Goal: Transaction & Acquisition: Purchase product/service

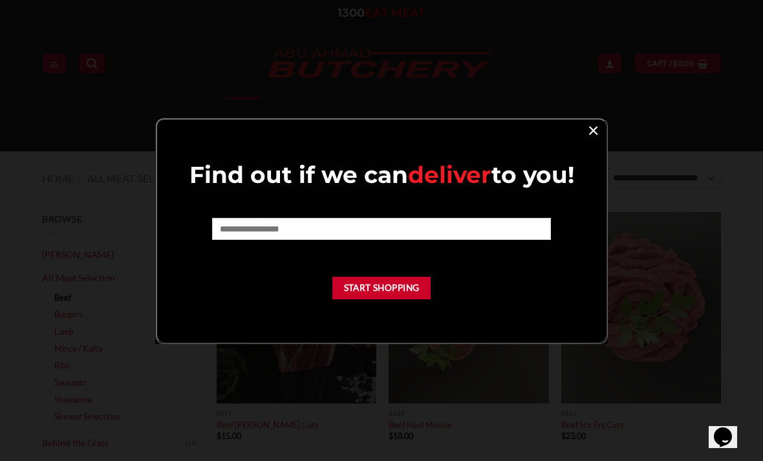
click at [598, 127] on link "×" at bounding box center [593, 129] width 19 height 17
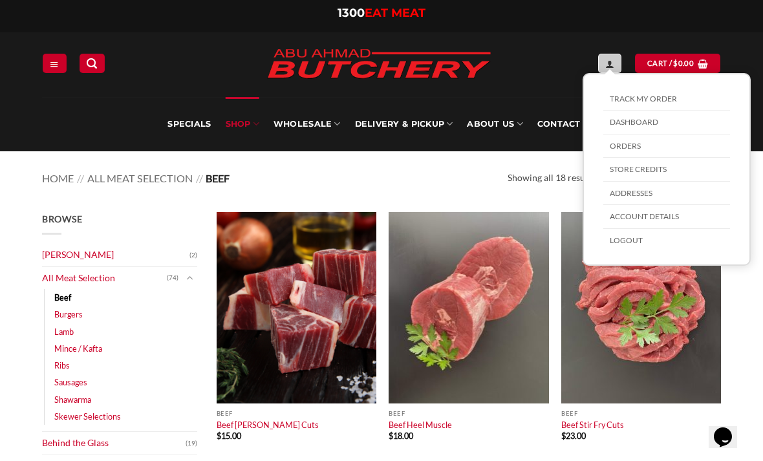
click at [607, 63] on icon "My account" at bounding box center [610, 64] width 9 height 10
click at [629, 146] on link "Orders" at bounding box center [667, 147] width 127 height 24
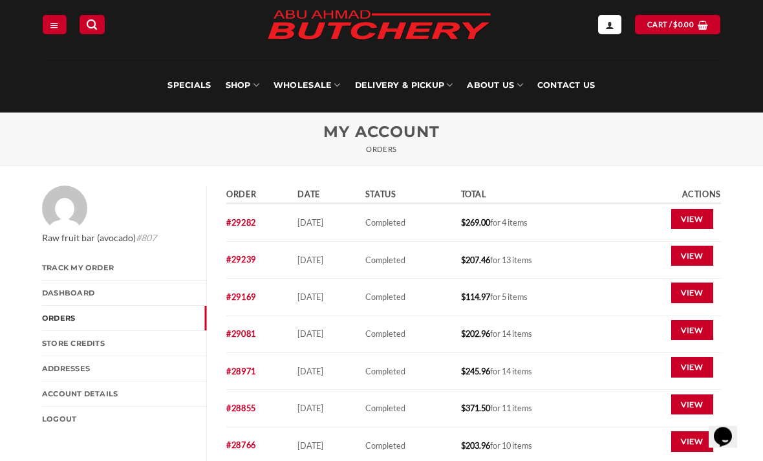
scroll to position [39, 0]
click at [695, 408] on link "View" at bounding box center [693, 405] width 42 height 21
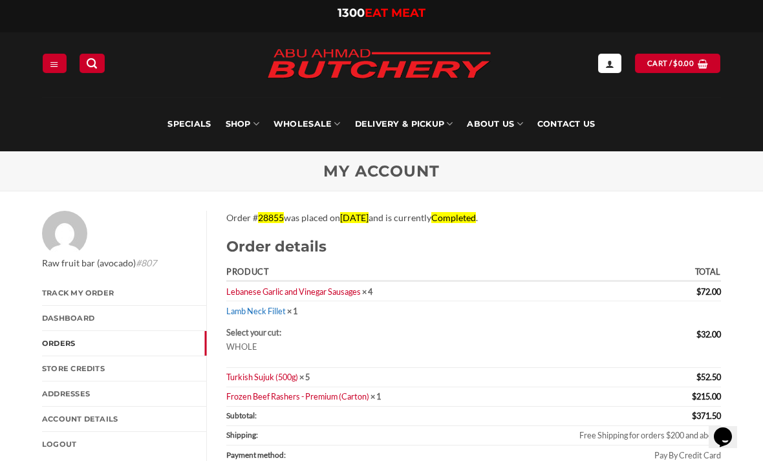
click at [259, 307] on link "Lamb Neck Fillet" at bounding box center [256, 311] width 60 height 10
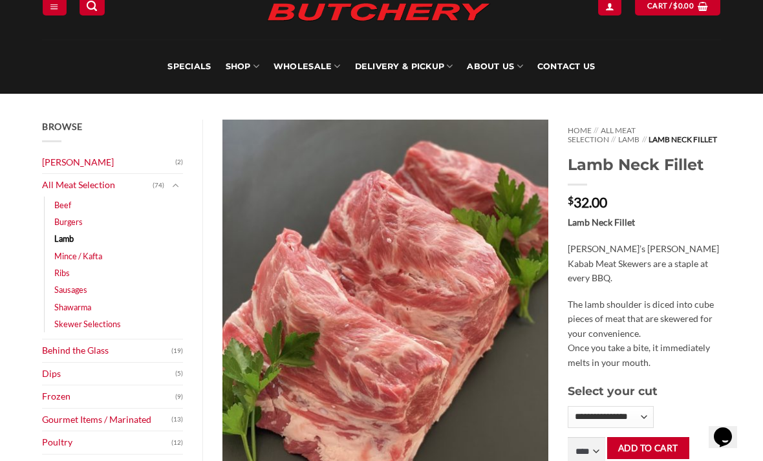
scroll to position [56, 0]
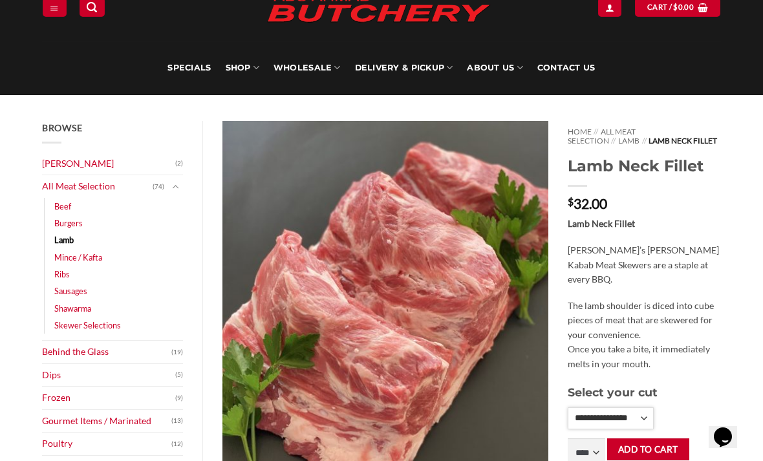
click at [639, 410] on select "**********" at bounding box center [611, 419] width 86 height 22
select select "*"
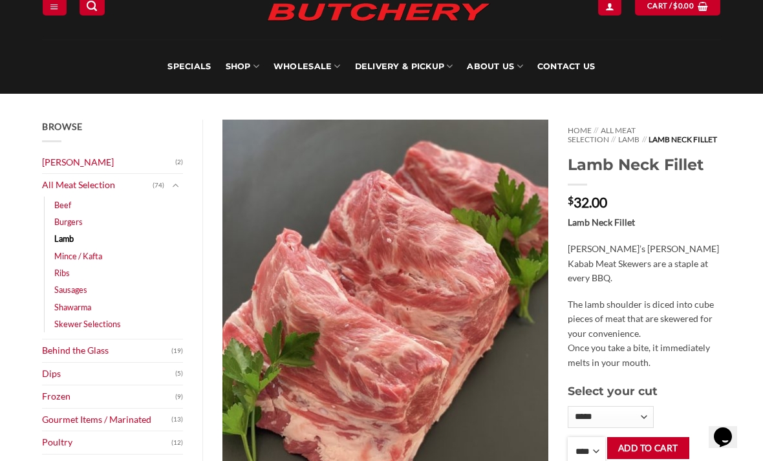
click at [598, 450] on select "**** * *** * *** * *** * *** * *** * *** * *** * *** * *** ** **** ** **** ** *…" at bounding box center [587, 451] width 38 height 29
select select "*"
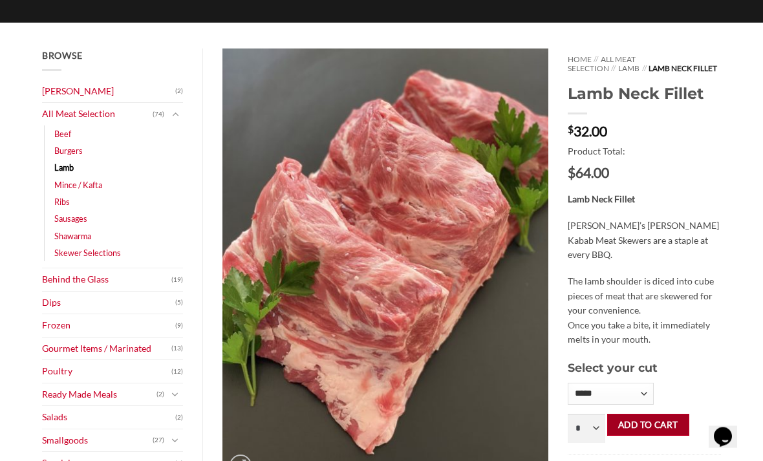
click at [651, 428] on button "Add to cart" at bounding box center [649, 426] width 82 height 23
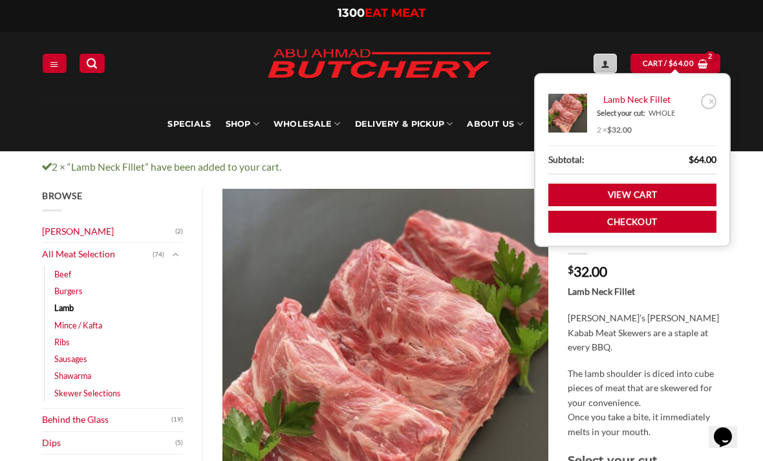
click at [613, 71] on link "My account" at bounding box center [605, 63] width 23 height 19
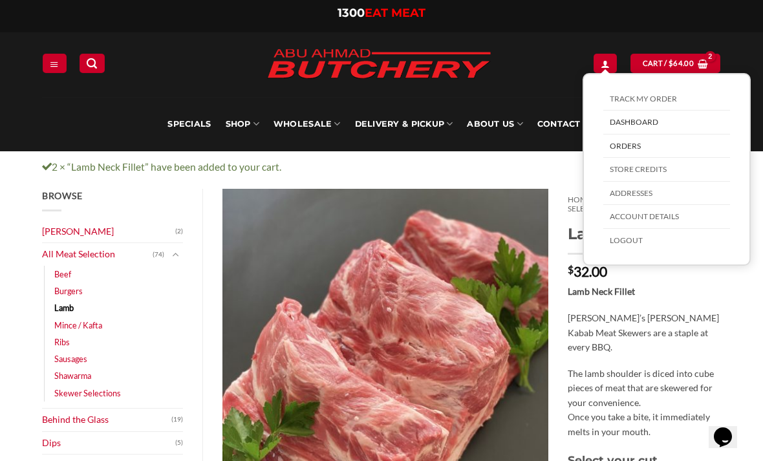
click at [635, 148] on link "Orders" at bounding box center [667, 147] width 127 height 24
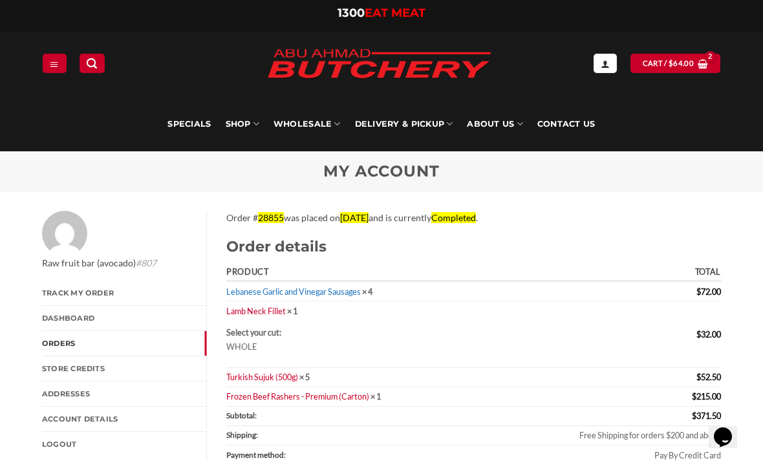
click at [275, 293] on link "Lebanese Garlic and Vinegar Sausages" at bounding box center [293, 292] width 135 height 10
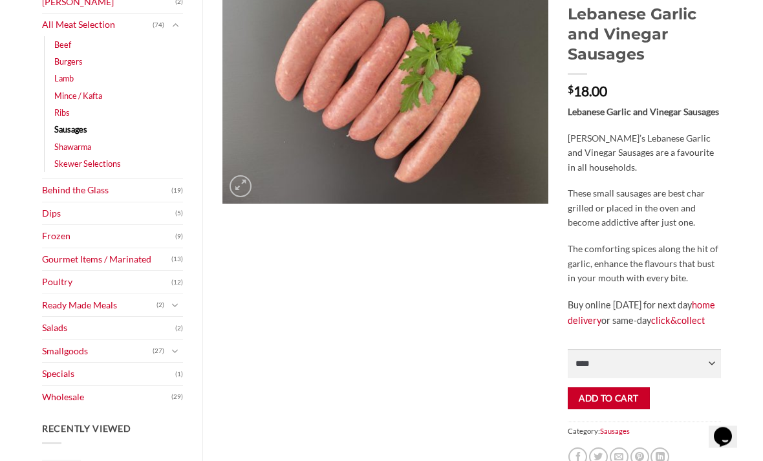
scroll to position [261, 0]
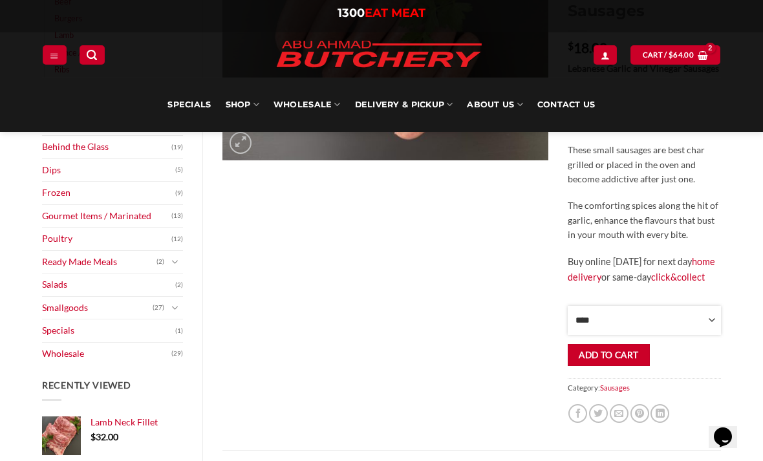
click at [714, 331] on select "**** * *** * *** * *** * *** * *** * *** * *** * *** * *** ** **** ** **** ** *…" at bounding box center [644, 320] width 153 height 29
select select "*"
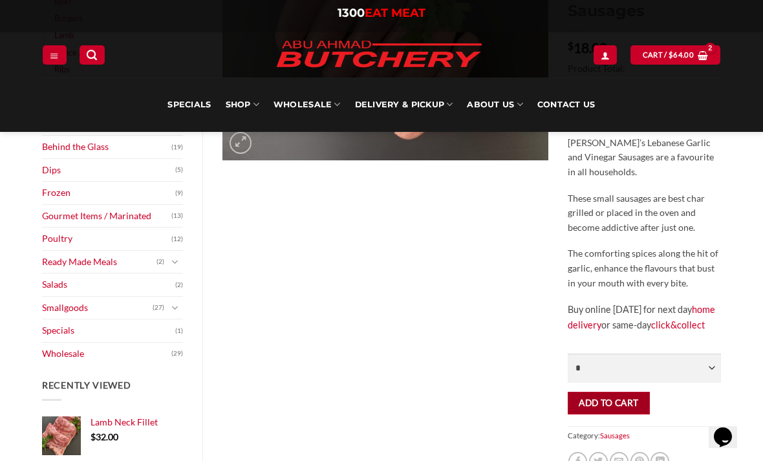
click at [626, 411] on button "Add to cart" at bounding box center [609, 403] width 82 height 23
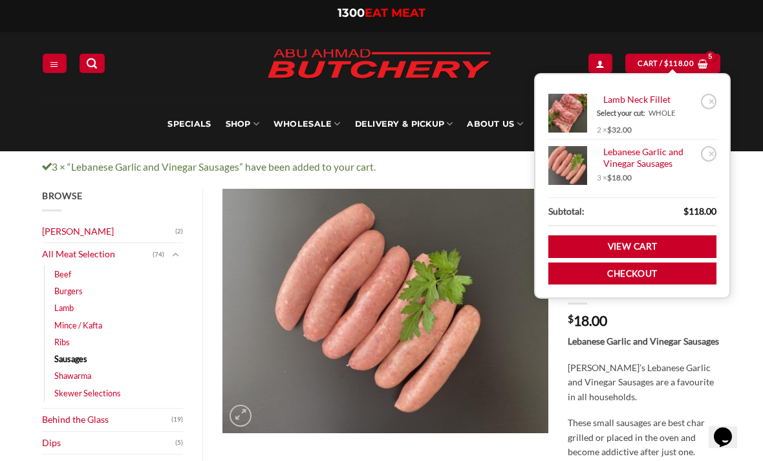
click at [591, 73] on ul "× Lamb Neck Fillet Select your cut: WHOLE 2 × $ 32.00 × Lebanese Garlic and Vin…" at bounding box center [632, 186] width 197 height 226
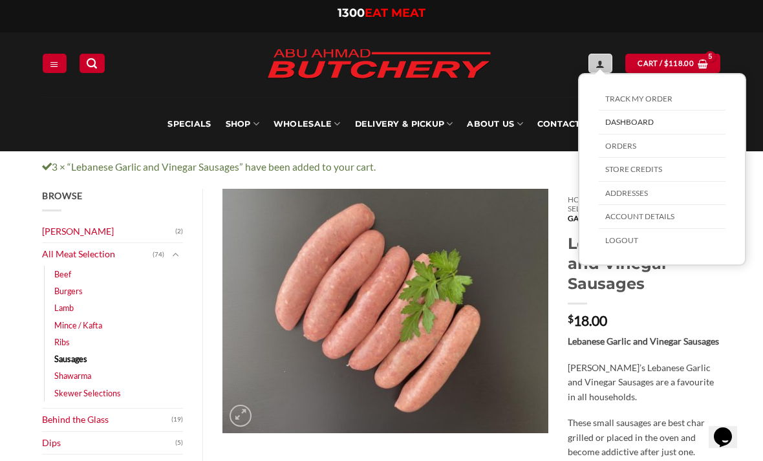
click at [598, 68] on icon "My account" at bounding box center [600, 64] width 9 height 10
click at [632, 144] on link "Orders" at bounding box center [662, 147] width 127 height 24
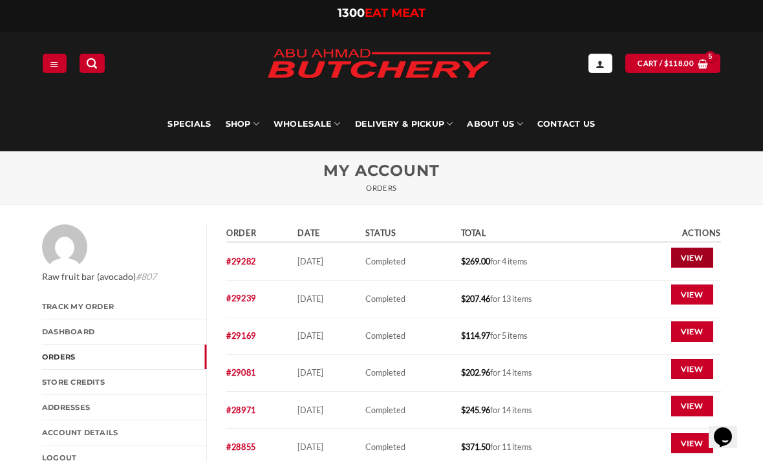
click at [688, 261] on link "View" at bounding box center [693, 258] width 42 height 21
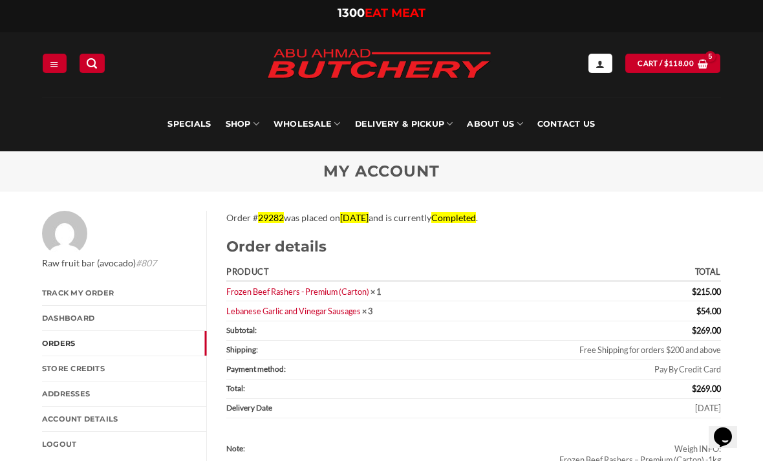
click at [599, 88] on div "**********" at bounding box center [381, 64] width 699 height 65
click at [600, 71] on link "My account" at bounding box center [600, 63] width 23 height 19
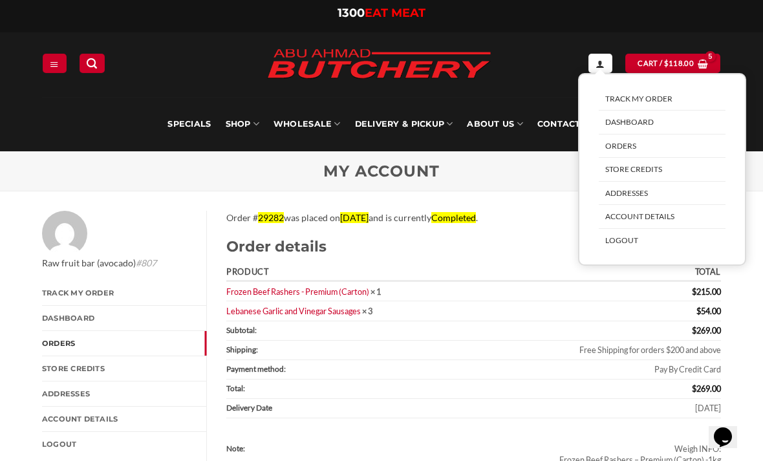
click at [640, 140] on link "Orders" at bounding box center [662, 147] width 127 height 24
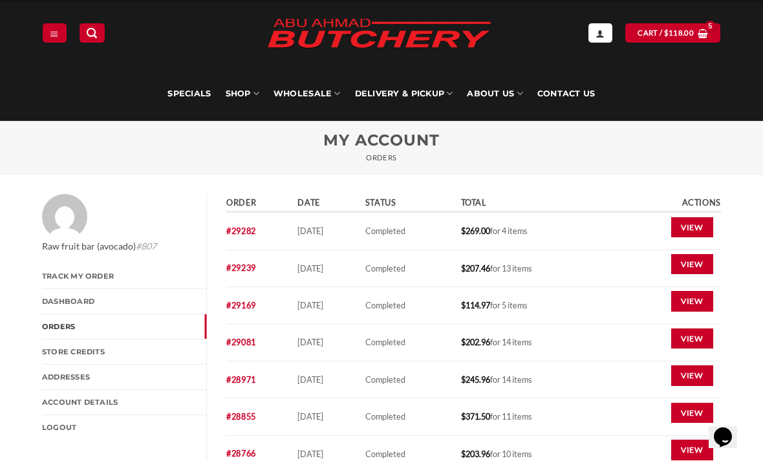
scroll to position [30, 0]
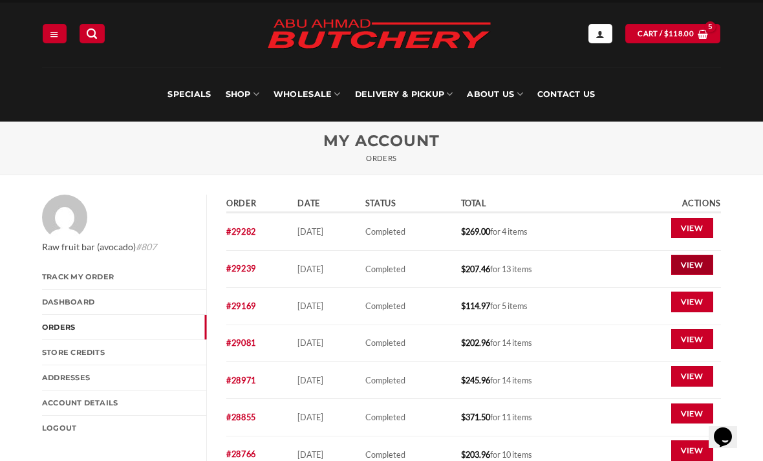
click at [689, 269] on link "View" at bounding box center [693, 265] width 42 height 21
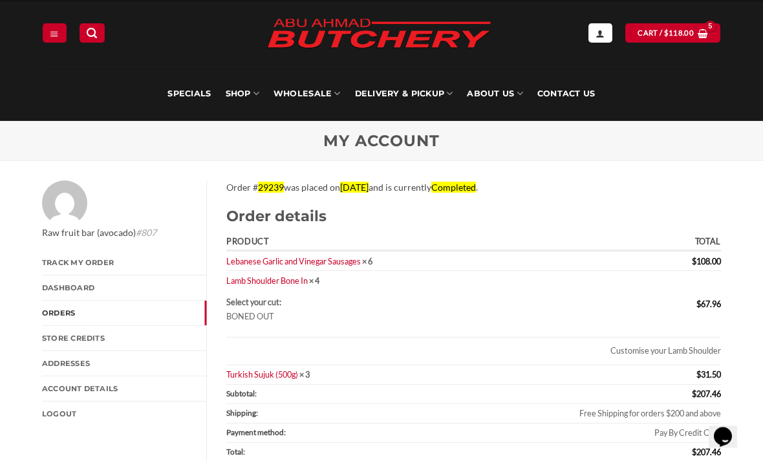
scroll to position [30, 0]
click at [298, 276] on link "Lamb Shoulder Bone In" at bounding box center [267, 281] width 82 height 10
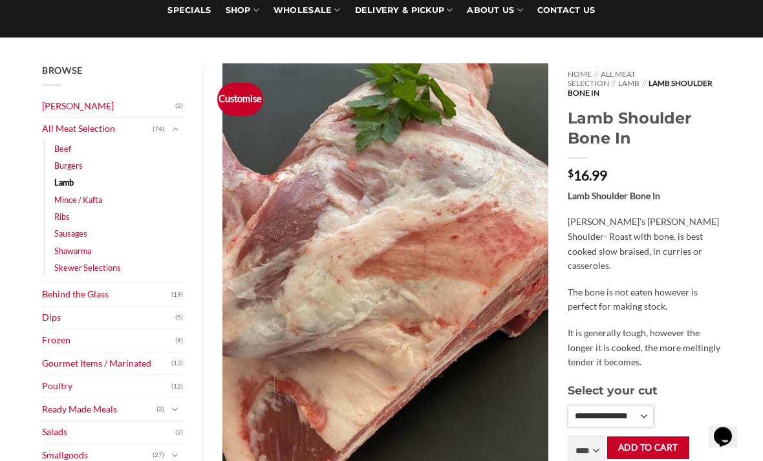
click at [648, 406] on select "**********" at bounding box center [611, 417] width 86 height 22
select select "*"
click at [600, 437] on select "**** * *** * *** * *** * *** * *** * *** * *** * *** * *** ** **** ** **** ** *…" at bounding box center [587, 451] width 38 height 29
select select "*"
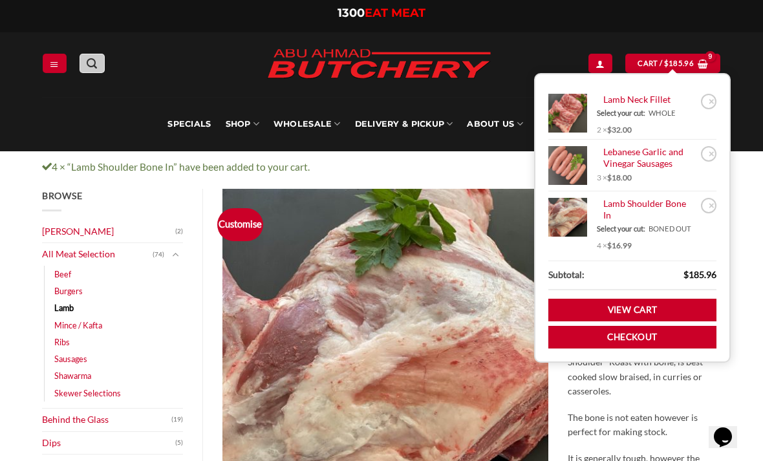
click at [103, 61] on link "Search" at bounding box center [92, 63] width 25 height 19
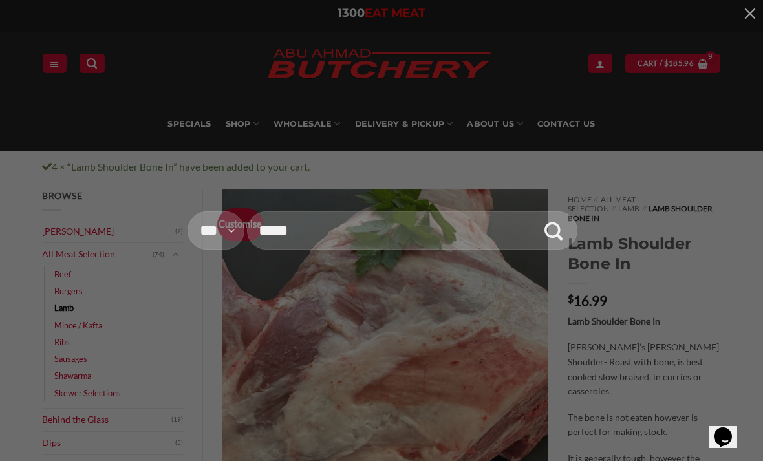
type input "*****"
click at [549, 249] on button "Submit" at bounding box center [554, 231] width 38 height 38
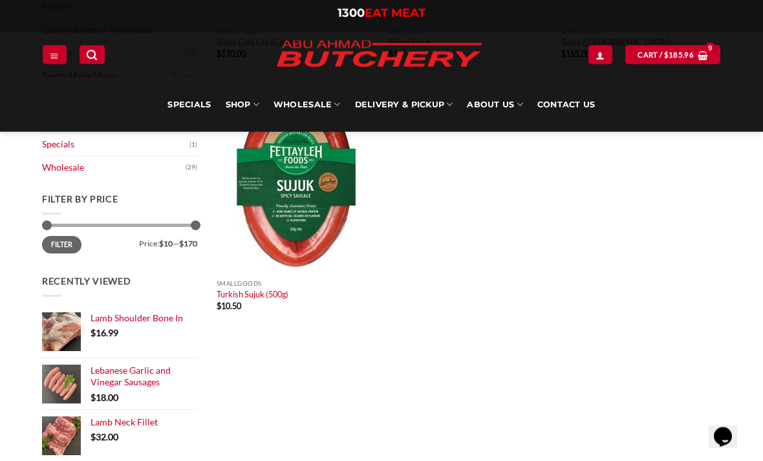
scroll to position [340, 0]
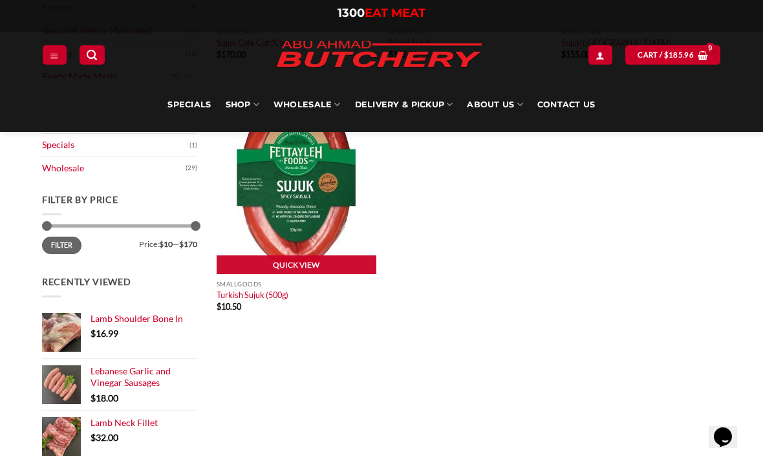
click at [289, 182] on img at bounding box center [297, 179] width 160 height 192
click at [301, 214] on img at bounding box center [297, 179] width 160 height 192
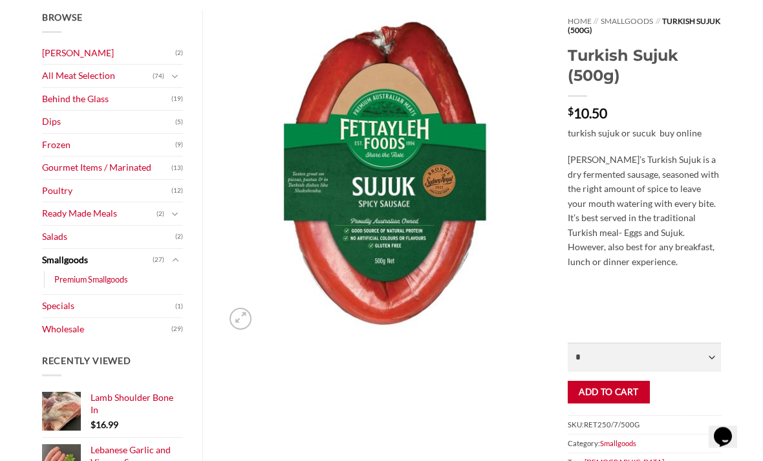
scroll to position [167, 0]
click at [715, 353] on select "* * * * * * * * * ** ** ** ** ** ** ** ** ** ** **" at bounding box center [644, 357] width 153 height 29
select select "*"
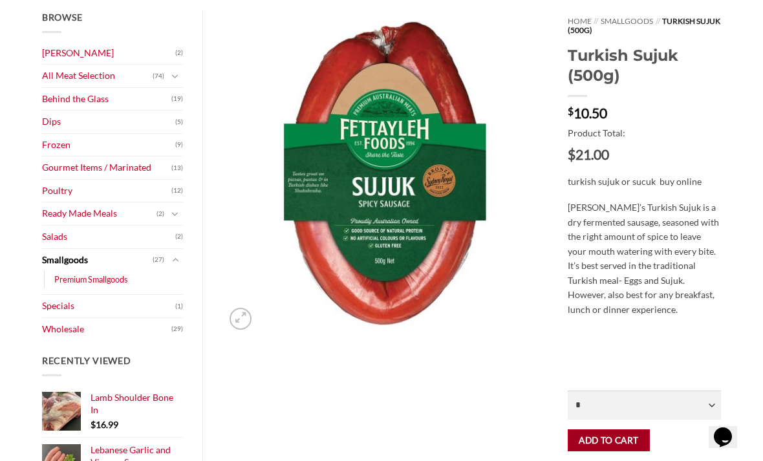
click at [600, 441] on button "Add to cart" at bounding box center [609, 441] width 82 height 23
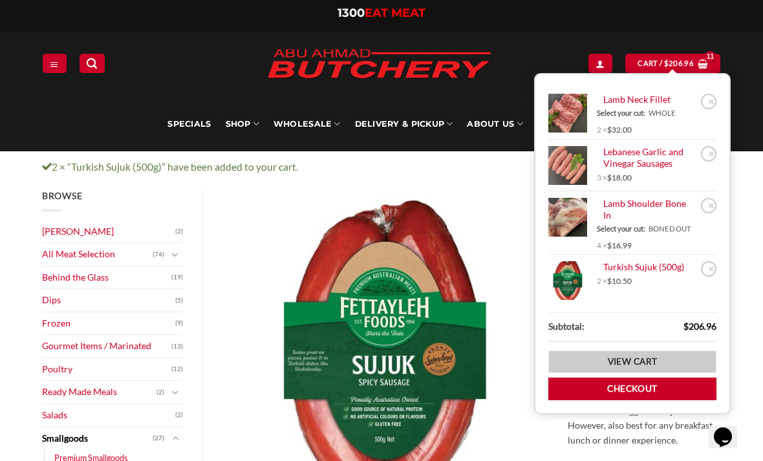
click at [642, 369] on link "View cart" at bounding box center [633, 362] width 168 height 23
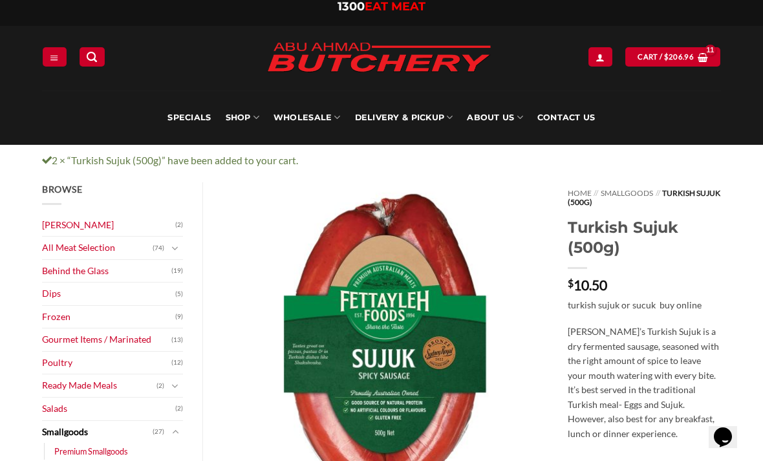
scroll to position [5, 0]
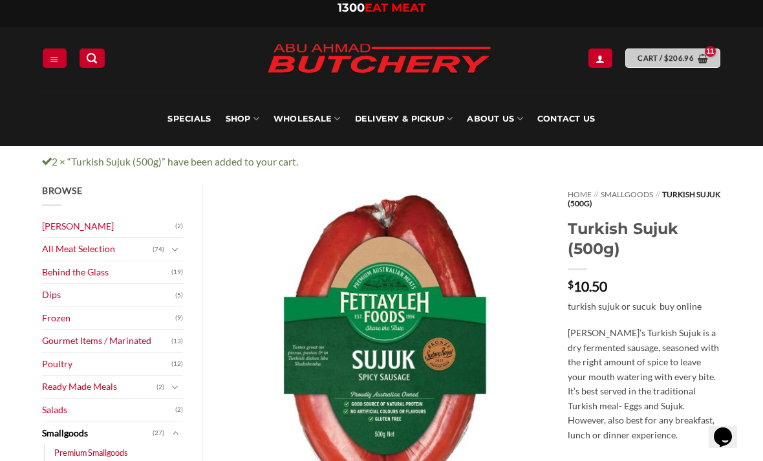
click at [676, 49] on link "Cart / $ 206.96" at bounding box center [673, 58] width 94 height 19
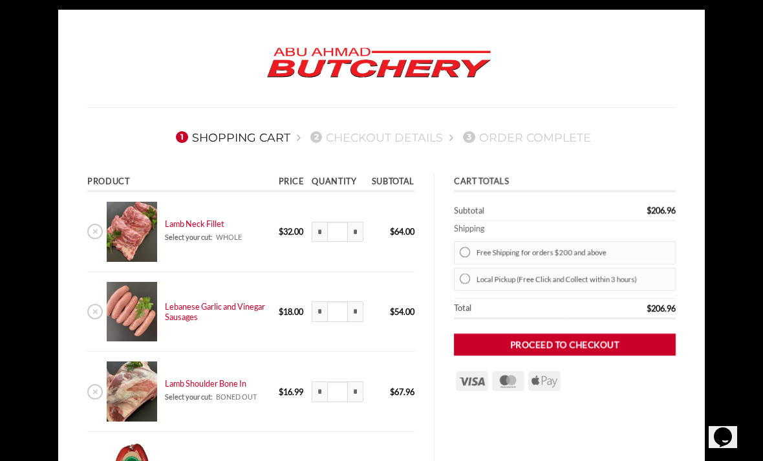
scroll to position [30, 0]
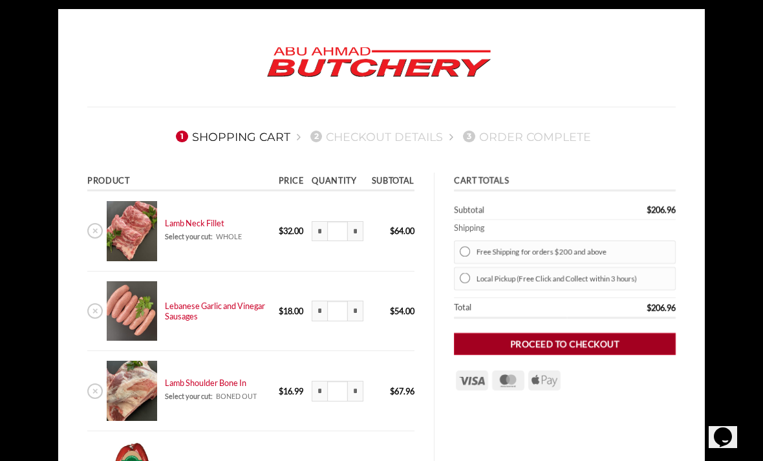
click at [576, 344] on link "Proceed to checkout" at bounding box center [565, 344] width 222 height 23
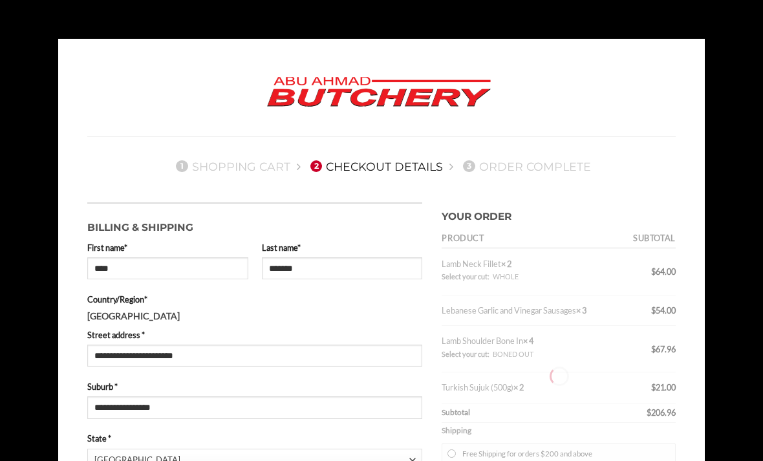
select select "***"
type input "**********"
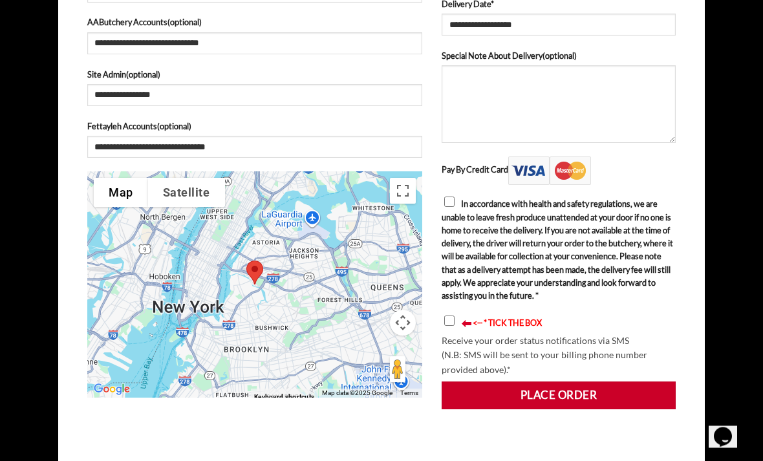
scroll to position [665, 0]
click at [446, 181] on div "Pay By Credit Card In accordance with health and safety regulations, we are una…" at bounding box center [559, 288] width 234 height 263
click at [455, 188] on div "Pay By Credit Card In accordance with health and safety regulations, we are una…" at bounding box center [559, 288] width 234 height 263
click at [443, 184] on div "Pay By Credit Card In accordance with health and safety regulations, we are una…" at bounding box center [559, 288] width 234 height 263
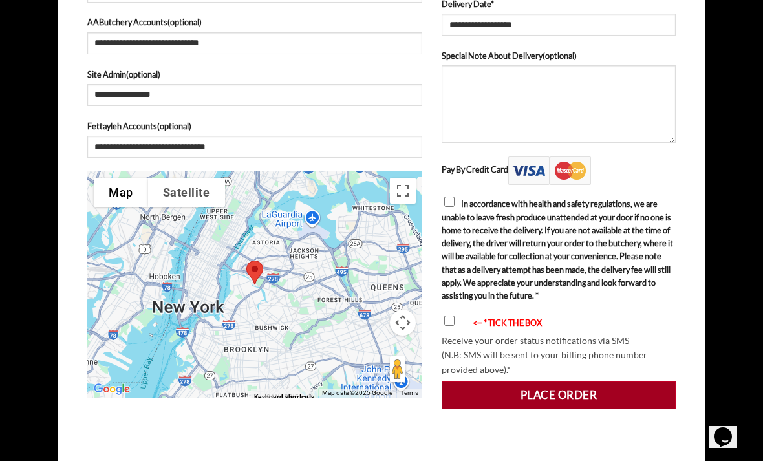
click at [540, 400] on button "Place order" at bounding box center [559, 395] width 234 height 27
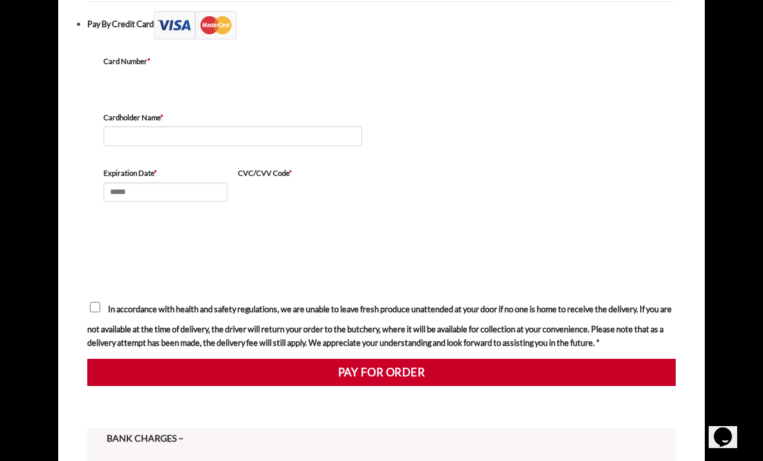
scroll to position [501, 0]
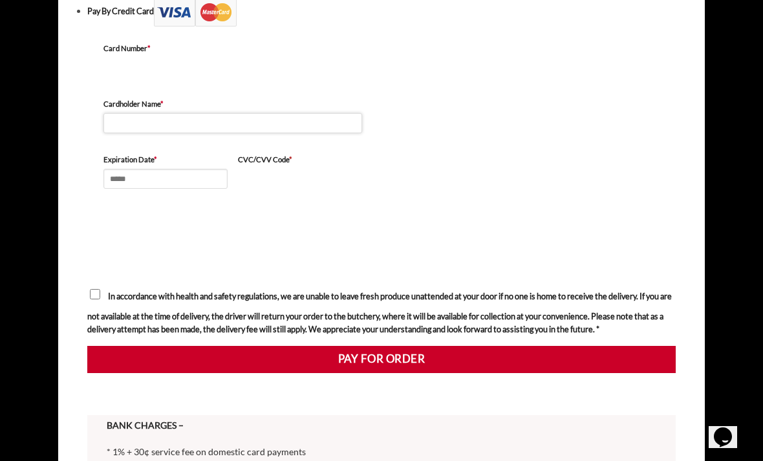
click at [149, 116] on input "Cardholder Name *" at bounding box center [233, 123] width 259 height 20
type input "**********"
click at [173, 179] on input "Expiration Date *" at bounding box center [166, 179] width 124 height 20
type input "*****"
click at [100, 287] on label "In accordance with health and safety regulations, we are unable to leave fresh …" at bounding box center [381, 311] width 589 height 49
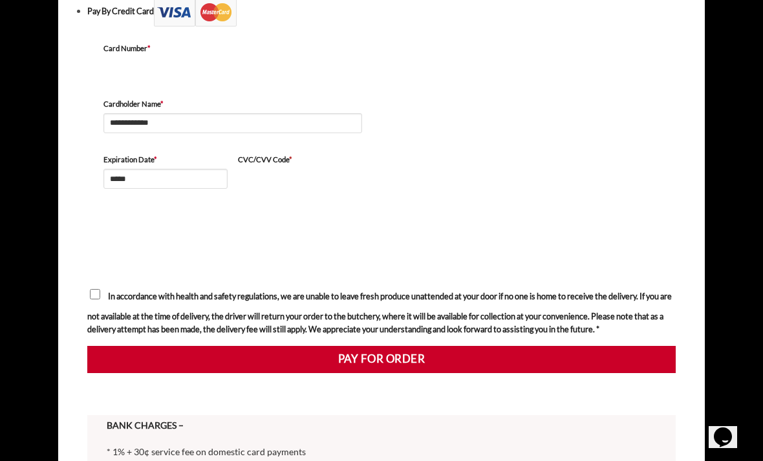
scroll to position [502, 0]
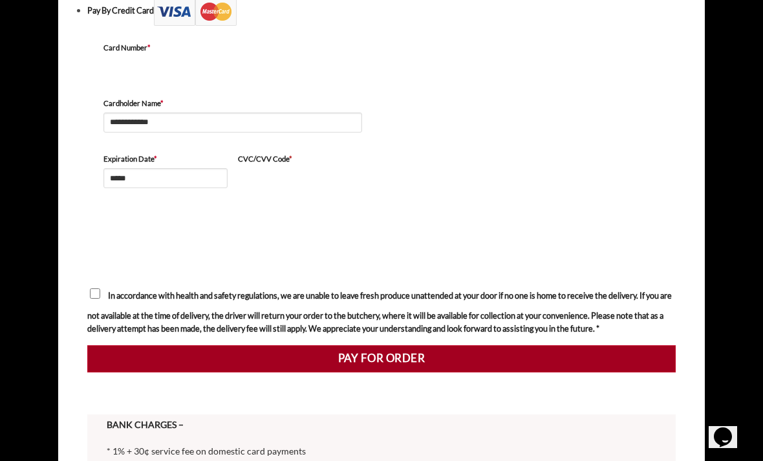
click at [428, 359] on button "Pay for order" at bounding box center [381, 358] width 589 height 27
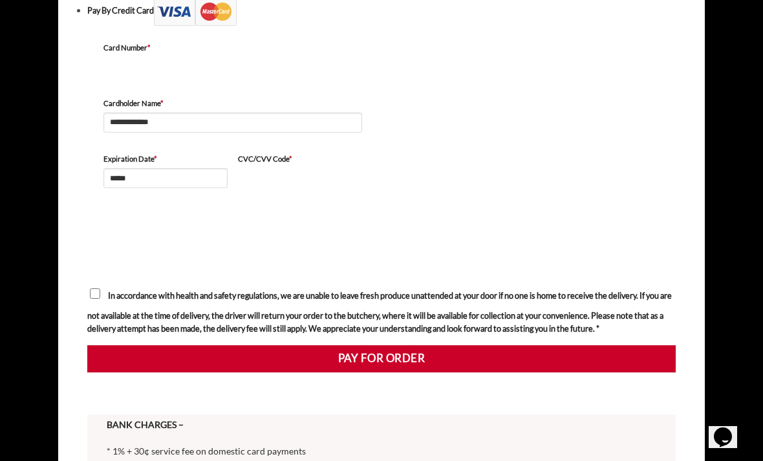
click at [424, 325] on div at bounding box center [381, 41] width 589 height 683
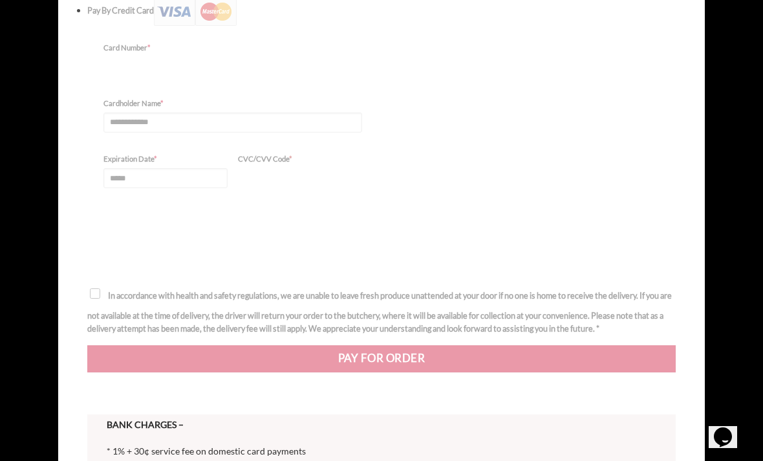
scroll to position [543, 0]
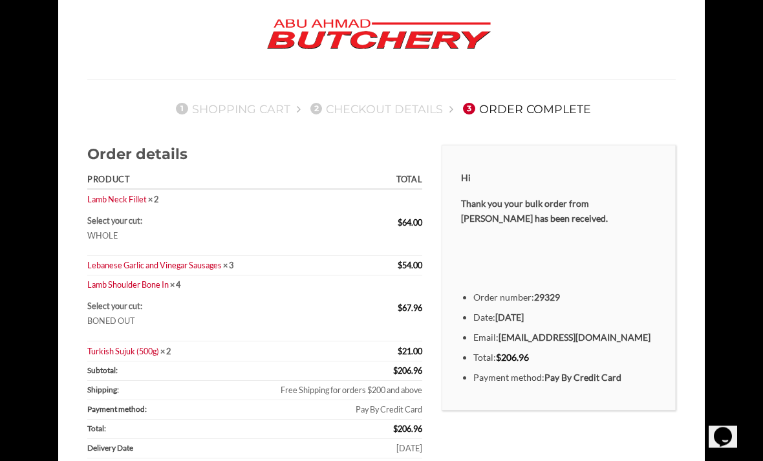
scroll to position [78, 0]
